Goal: Entertainment & Leisure: Consume media (video, audio)

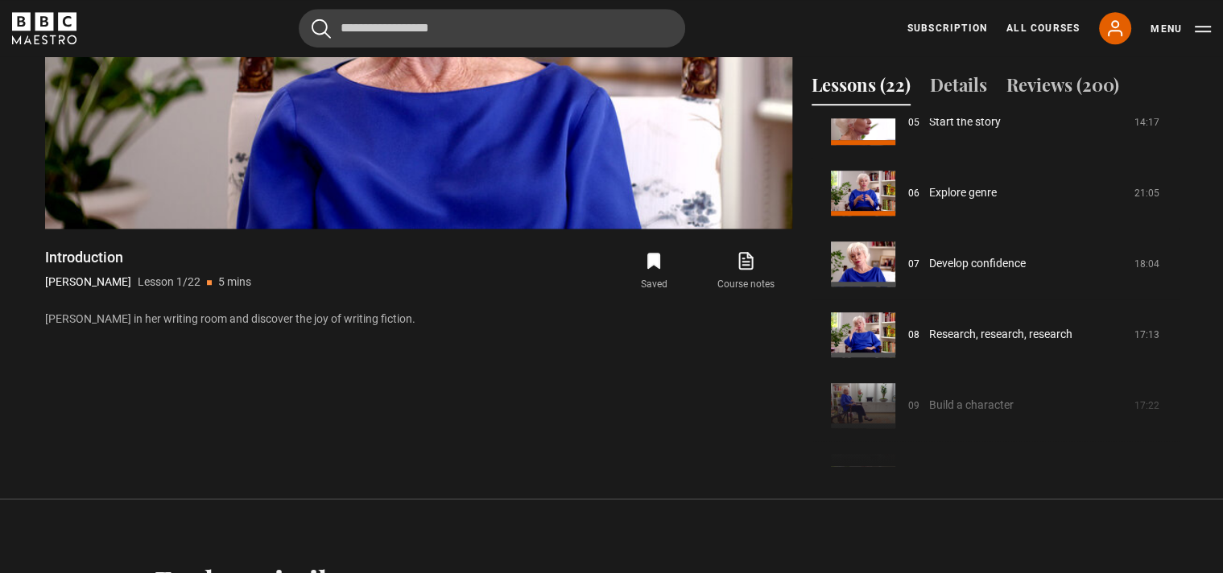
scroll to position [389, 0]
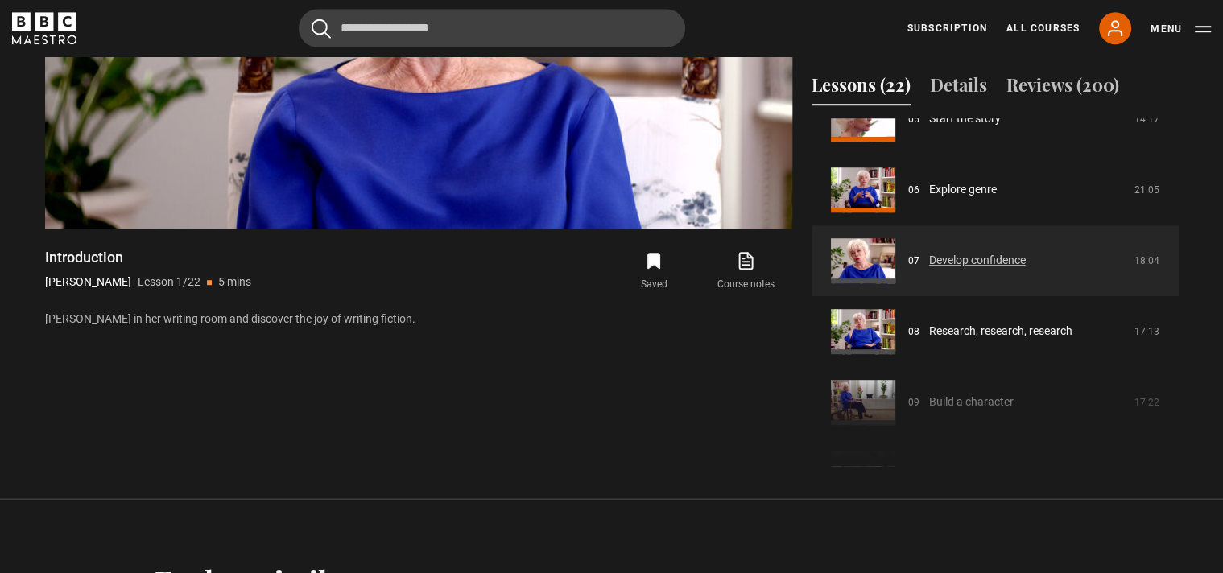
click at [929, 269] on link "Develop confidence" at bounding box center [977, 260] width 97 height 17
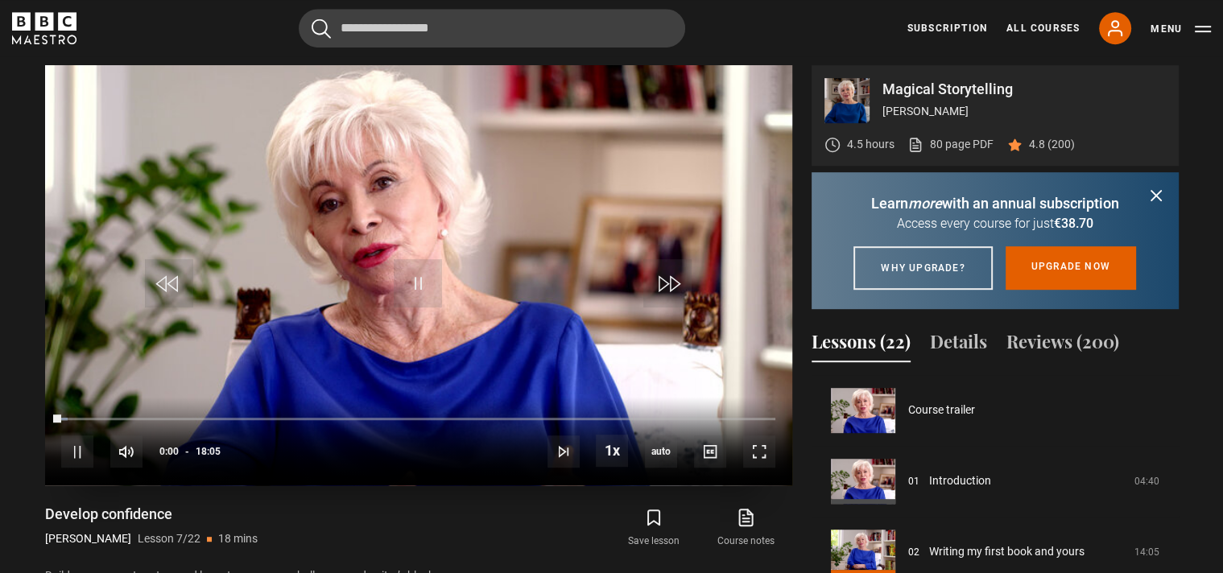
scroll to position [425, 0]
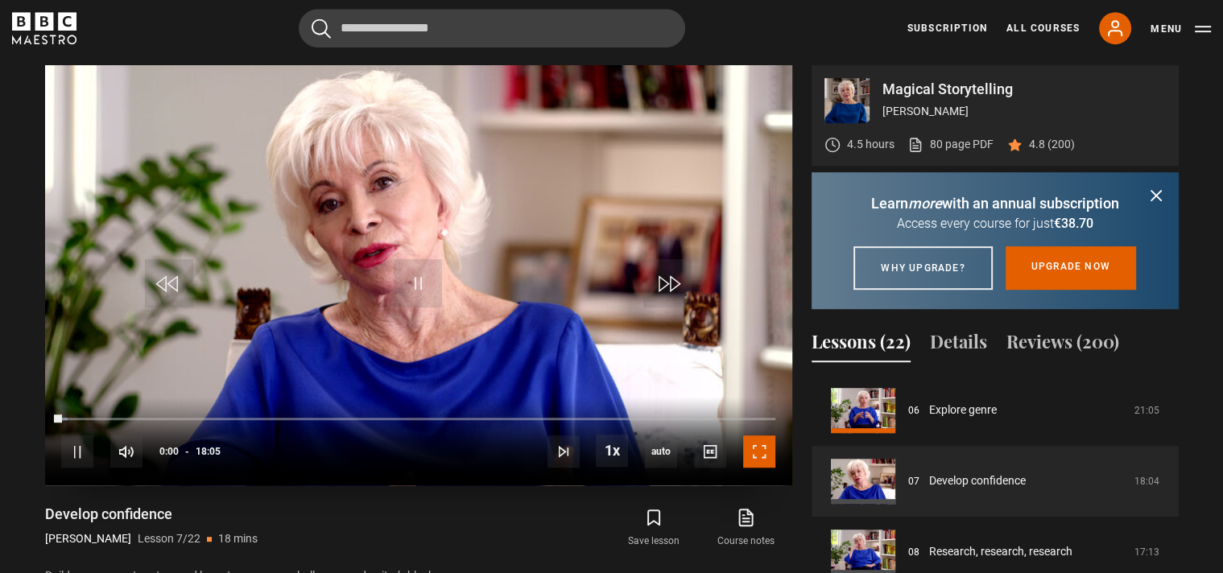
click at [763, 456] on span "Video Player" at bounding box center [759, 451] width 32 height 32
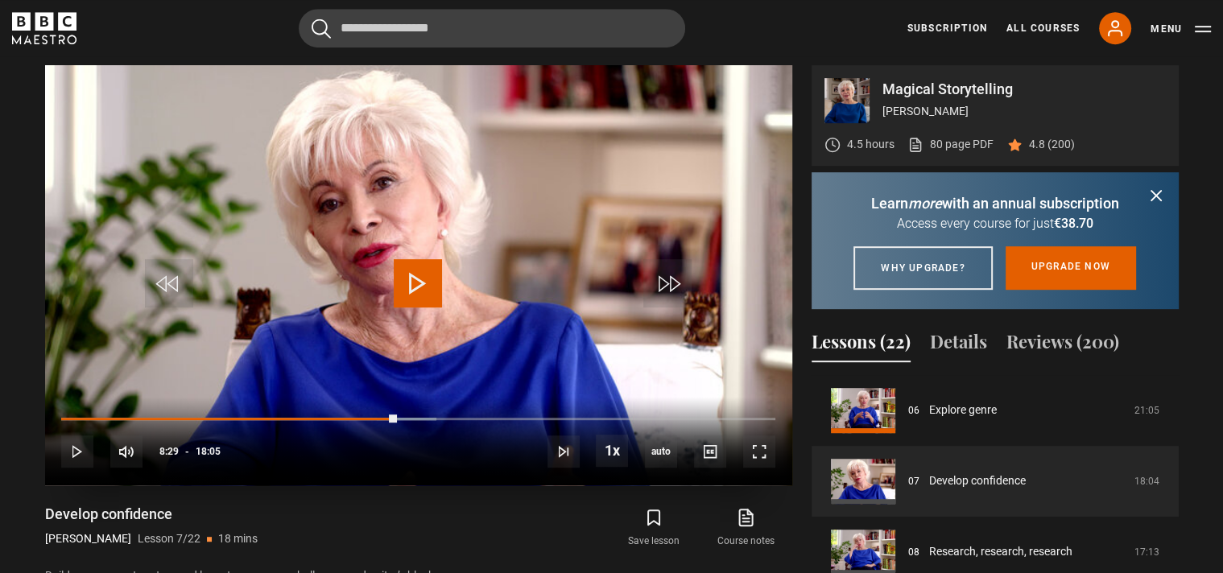
click at [408, 279] on span "Video Player" at bounding box center [418, 283] width 48 height 48
click at [585, 246] on video "Video Player" at bounding box center [418, 275] width 747 height 420
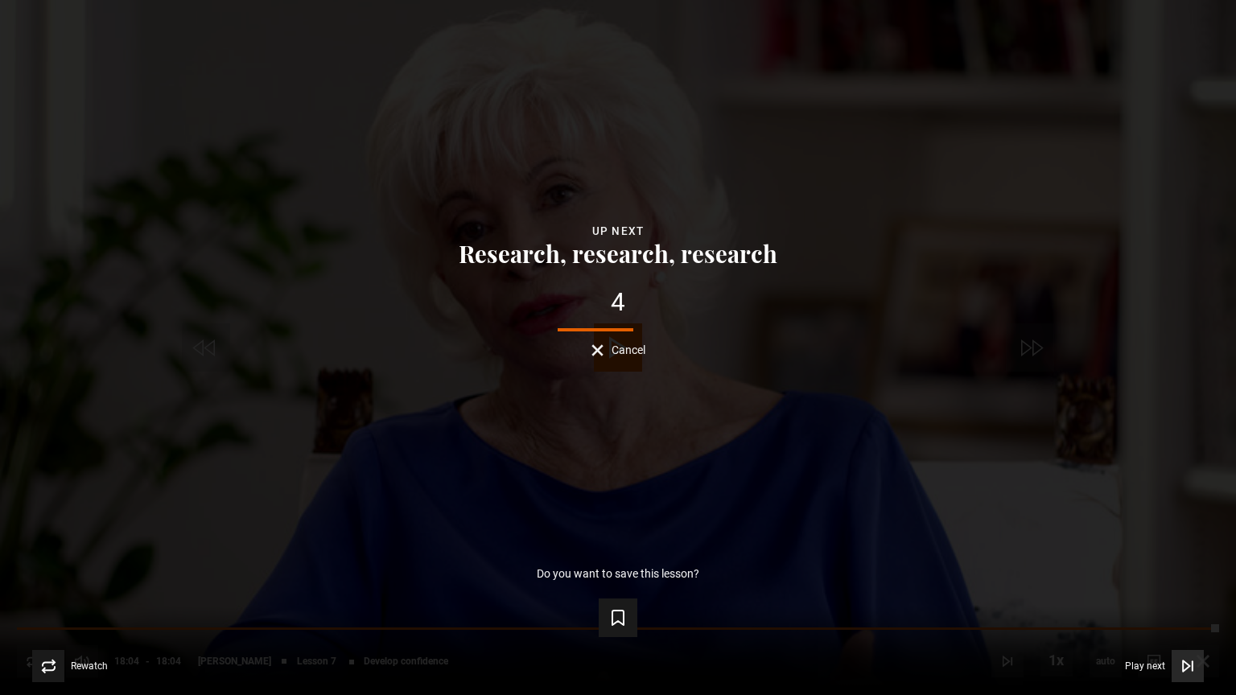
click at [1147, 572] on button "Play next Play next" at bounding box center [1164, 666] width 79 height 32
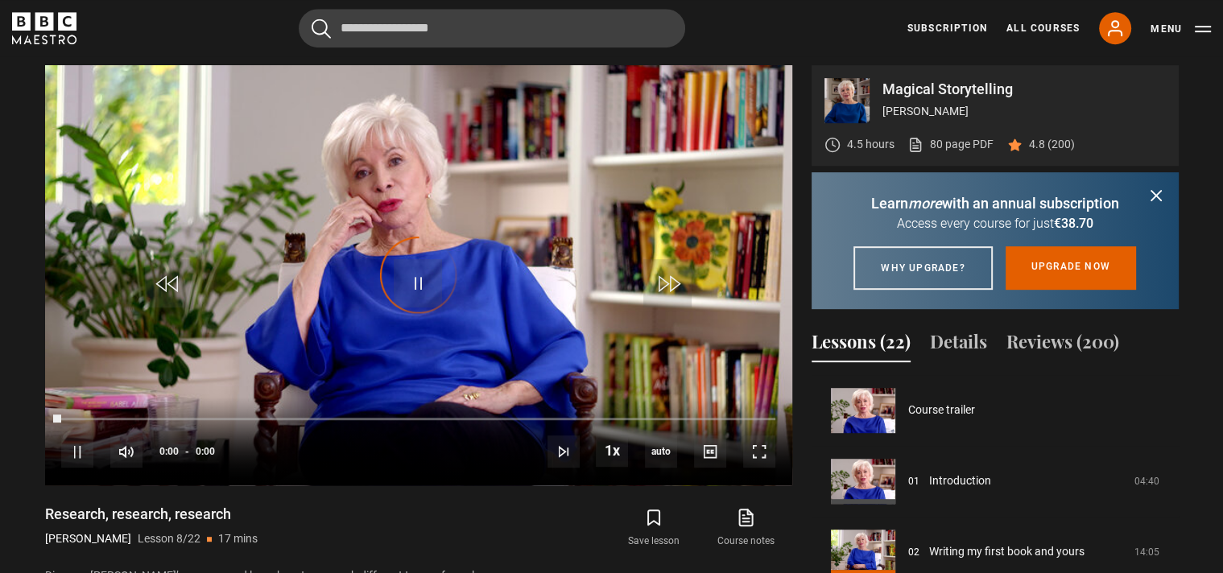
scroll to position [496, 0]
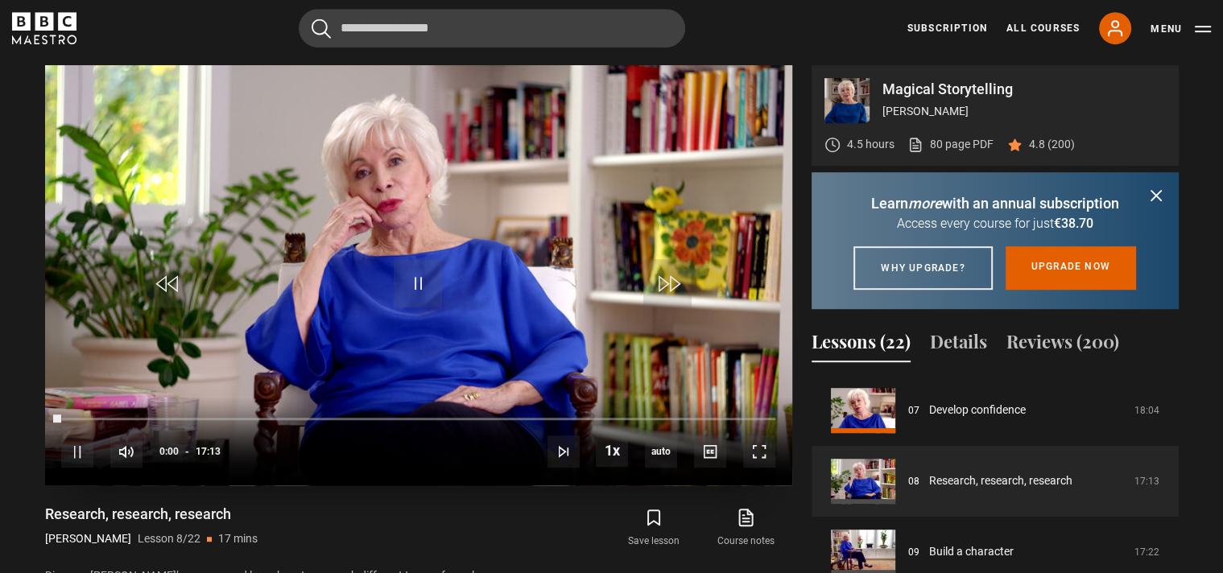
click at [547, 297] on video "Video Player" at bounding box center [418, 275] width 747 height 420
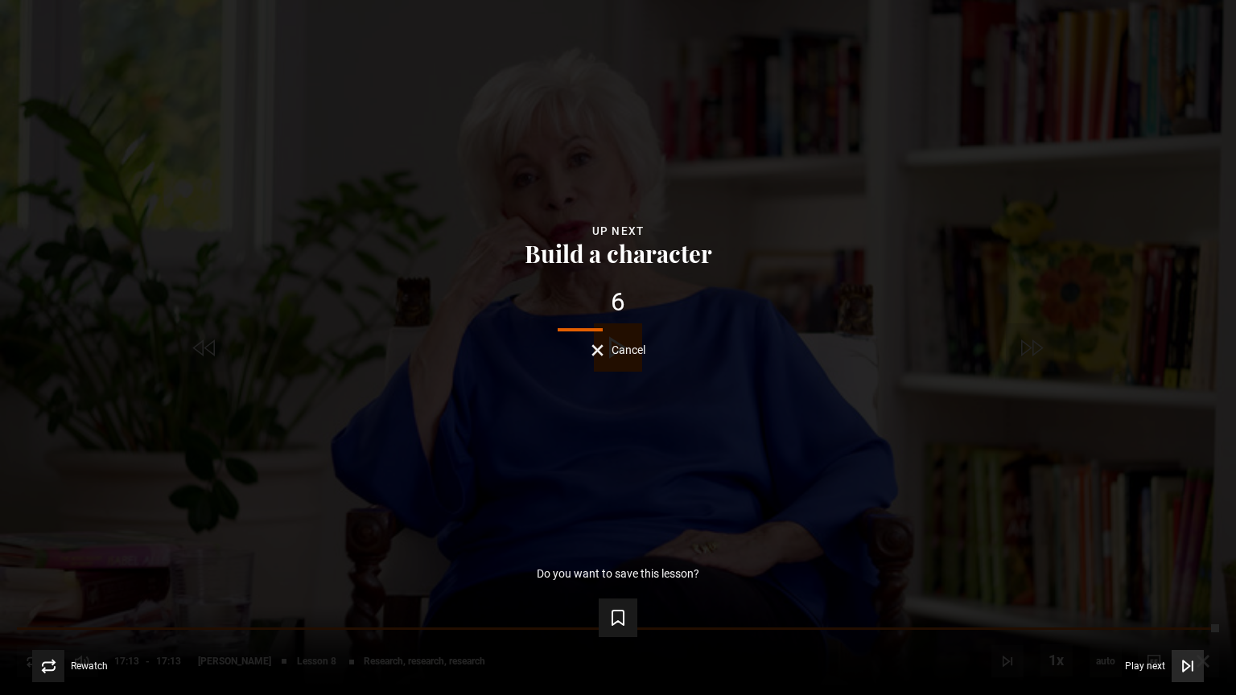
click at [1157, 572] on span "Play next" at bounding box center [1145, 667] width 40 height 10
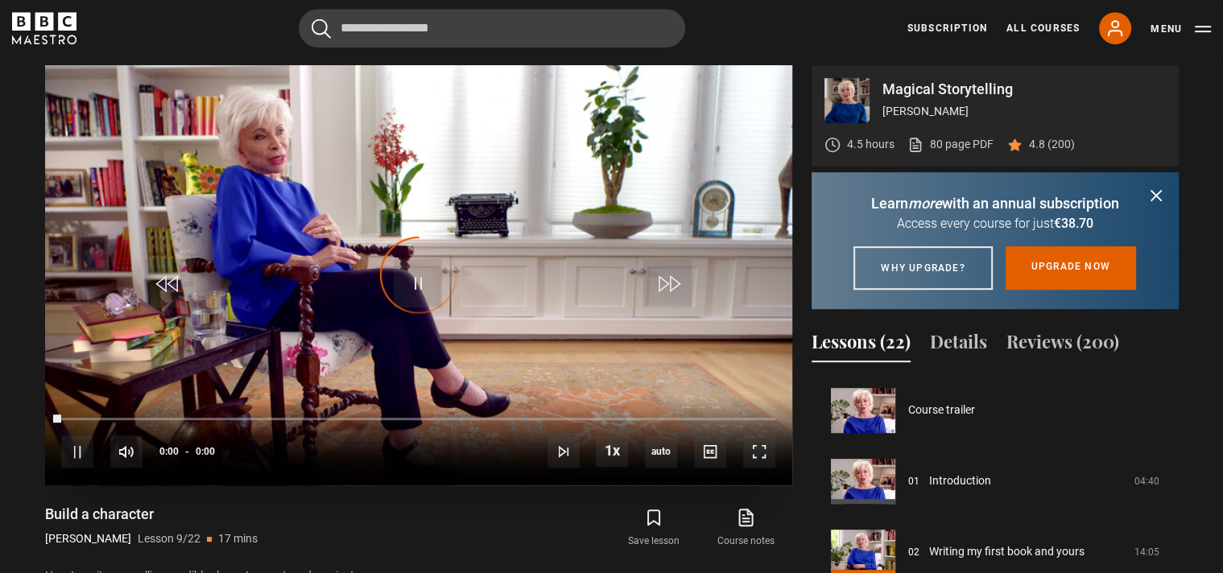
scroll to position [567, 0]
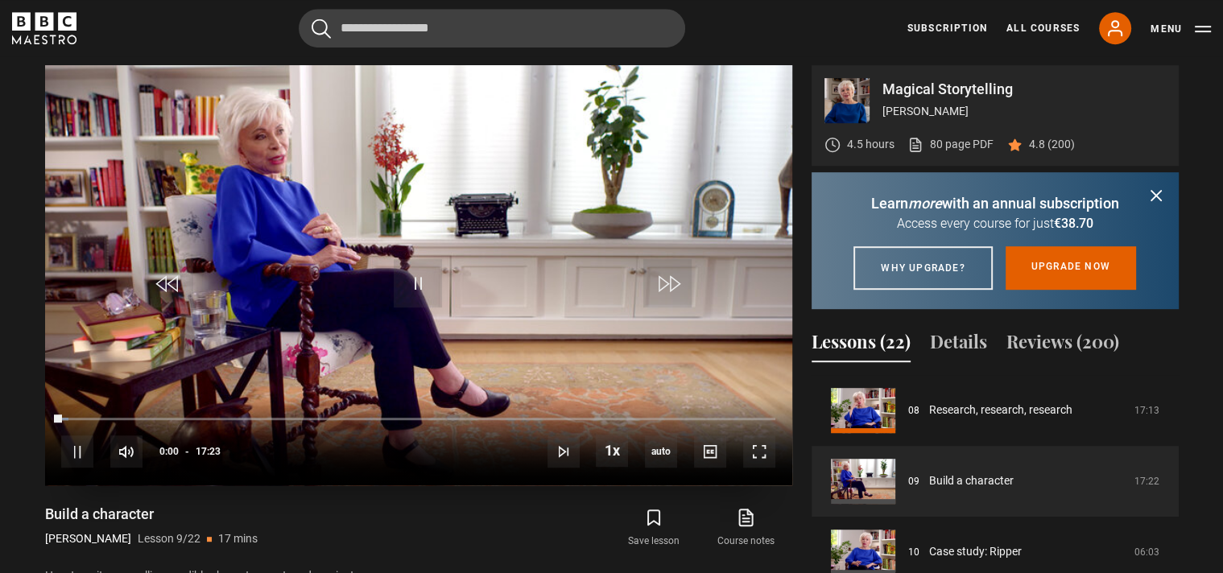
click at [489, 318] on video "Video Player" at bounding box center [418, 275] width 747 height 420
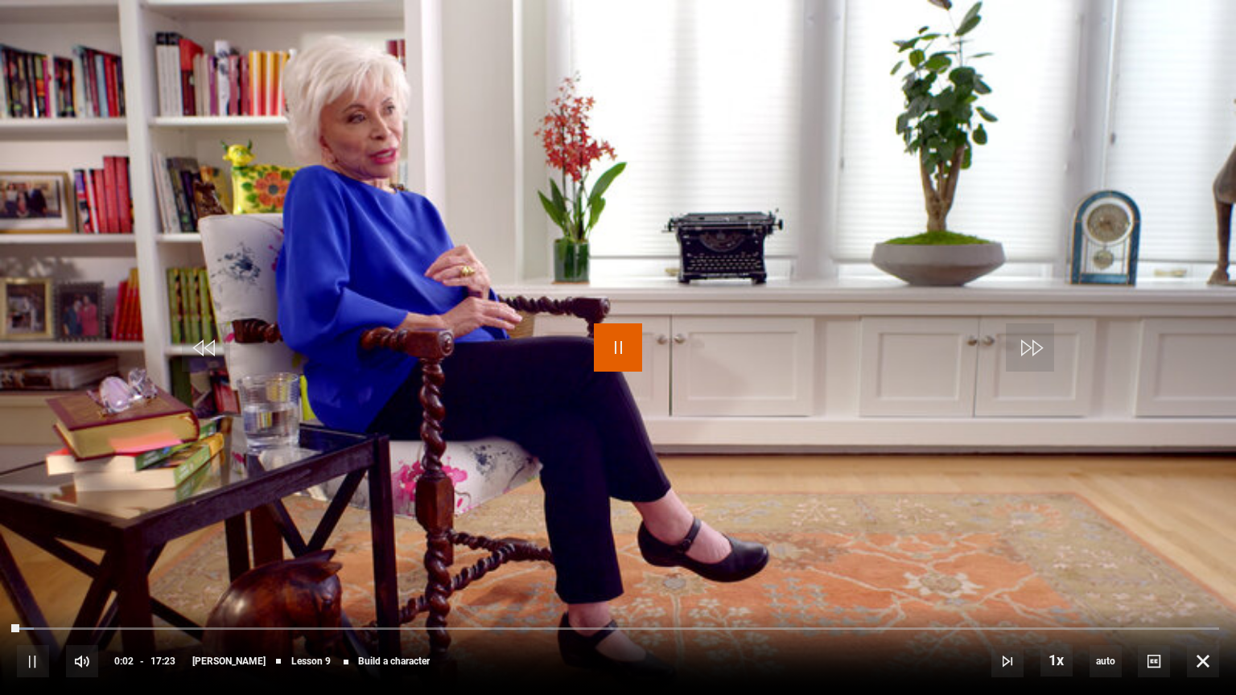
click at [629, 344] on span "Video Player" at bounding box center [618, 348] width 48 height 48
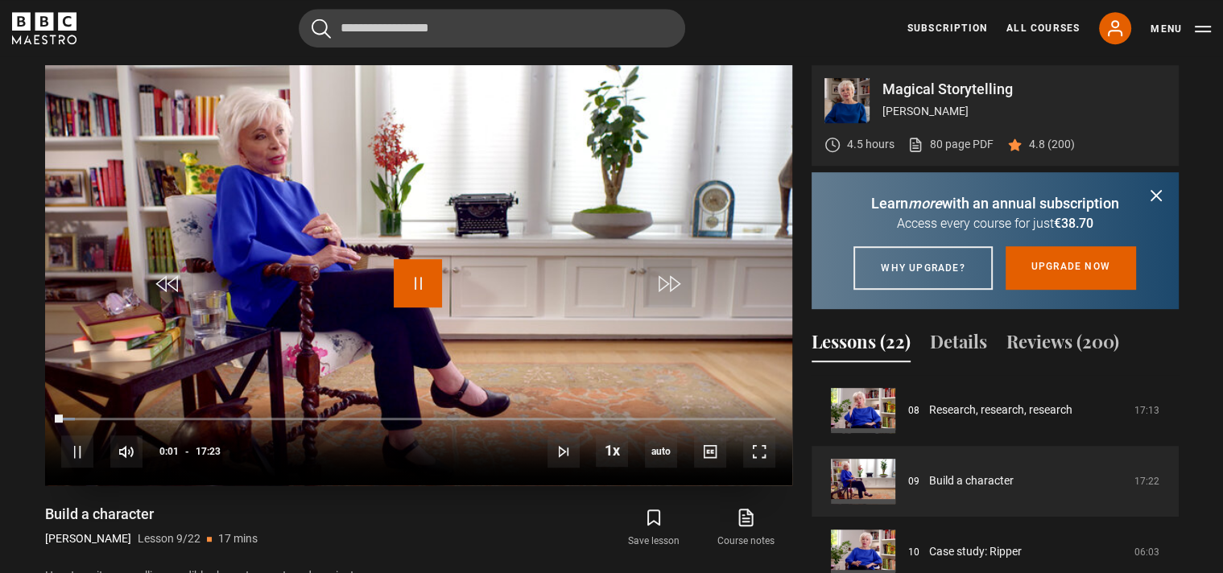
click at [415, 283] on span "Video Player" at bounding box center [418, 283] width 48 height 48
click at [1157, 194] on icon "submit" at bounding box center [1156, 196] width 10 height 10
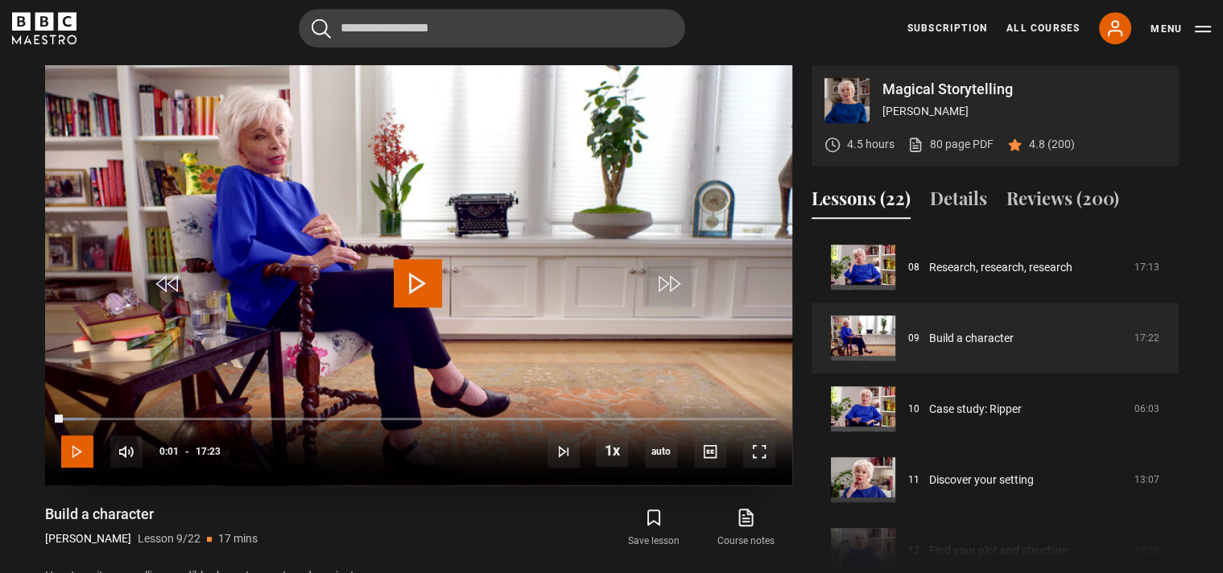
click at [81, 455] on span "Video Player" at bounding box center [77, 451] width 32 height 32
click at [80, 452] on span "Video Player" at bounding box center [77, 451] width 32 height 32
click at [421, 277] on span "Video Player" at bounding box center [418, 283] width 48 height 48
click at [416, 277] on span "Video Player" at bounding box center [418, 283] width 48 height 48
